Goal: Obtain resource: Download file/media

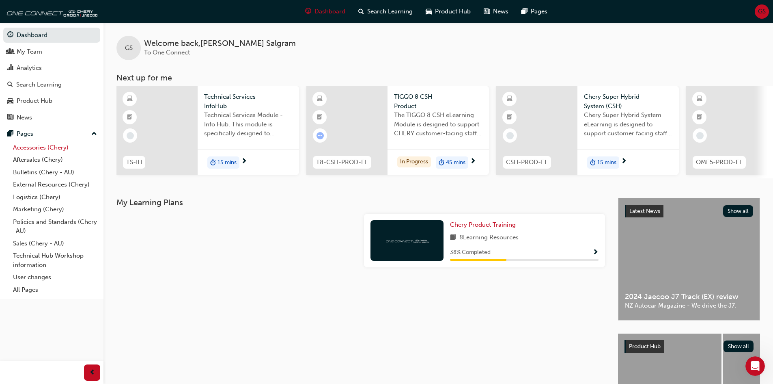
click at [30, 145] on link "Accessories (Chery)" at bounding box center [55, 147] width 91 height 13
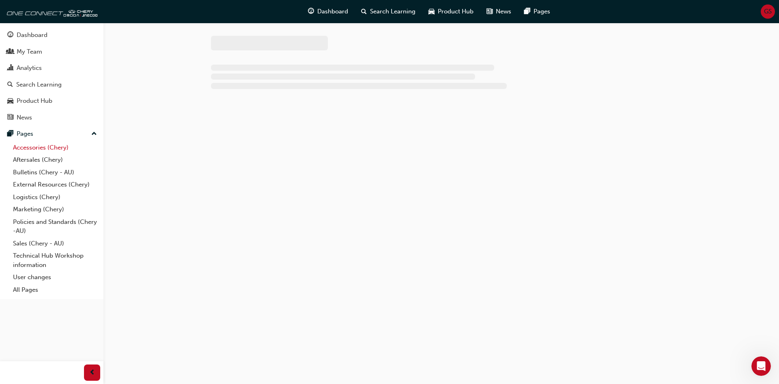
click at [30, 145] on link "Accessories (Chery)" at bounding box center [55, 147] width 91 height 13
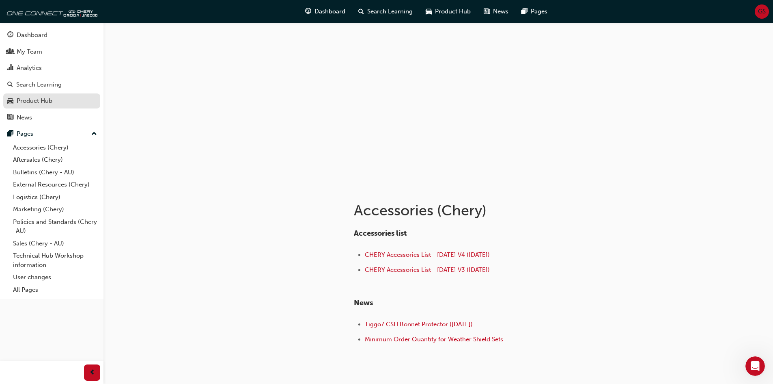
click at [26, 99] on div "Product Hub" at bounding box center [35, 100] width 36 height 9
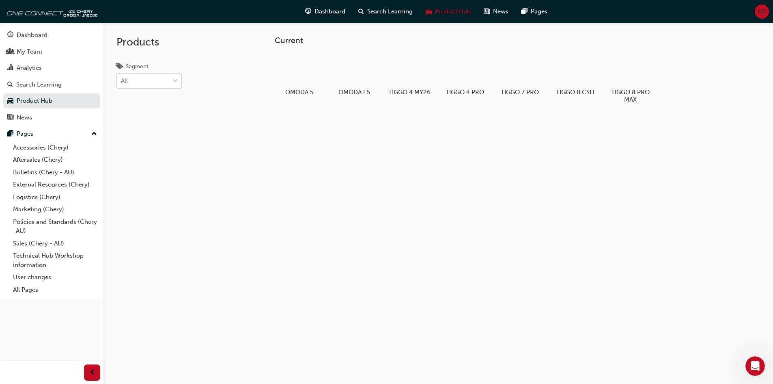
click at [176, 80] on span "down-icon" at bounding box center [175, 81] width 6 height 11
click at [122, 80] on input "Segment All" at bounding box center [121, 80] width 1 height 7
click at [149, 151] on div "SUV" at bounding box center [148, 148] width 65 height 16
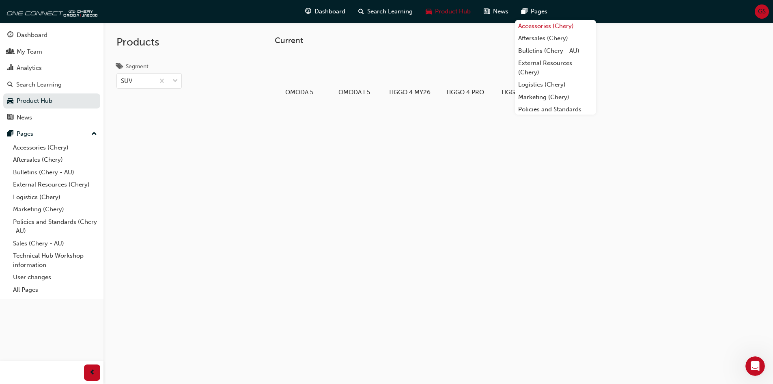
click at [537, 22] on link "Accessories (Chery)" at bounding box center [555, 26] width 81 height 13
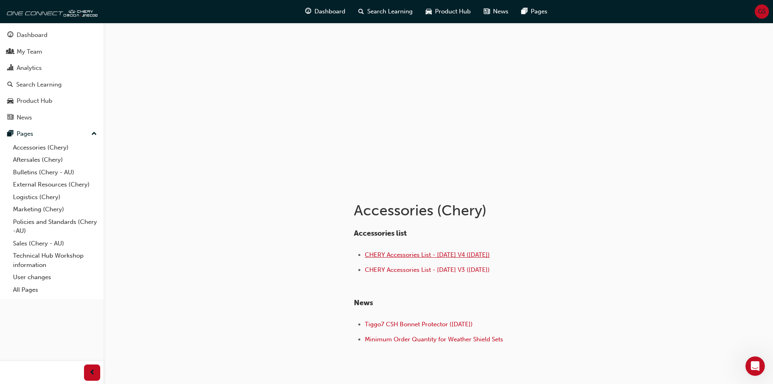
click at [419, 251] on span "CHERY Accessories List - [DATE] V4 ([DATE])" at bounding box center [427, 254] width 125 height 7
